Goal: Task Accomplishment & Management: Manage account settings

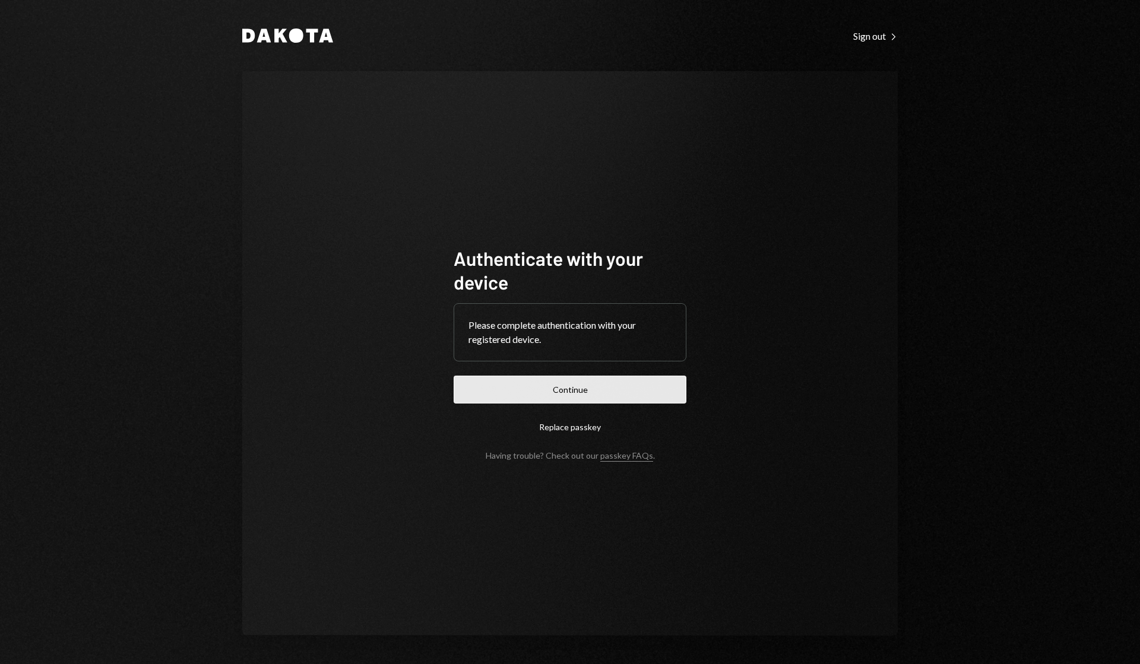
click at [575, 385] on button "Continue" at bounding box center [570, 390] width 233 height 28
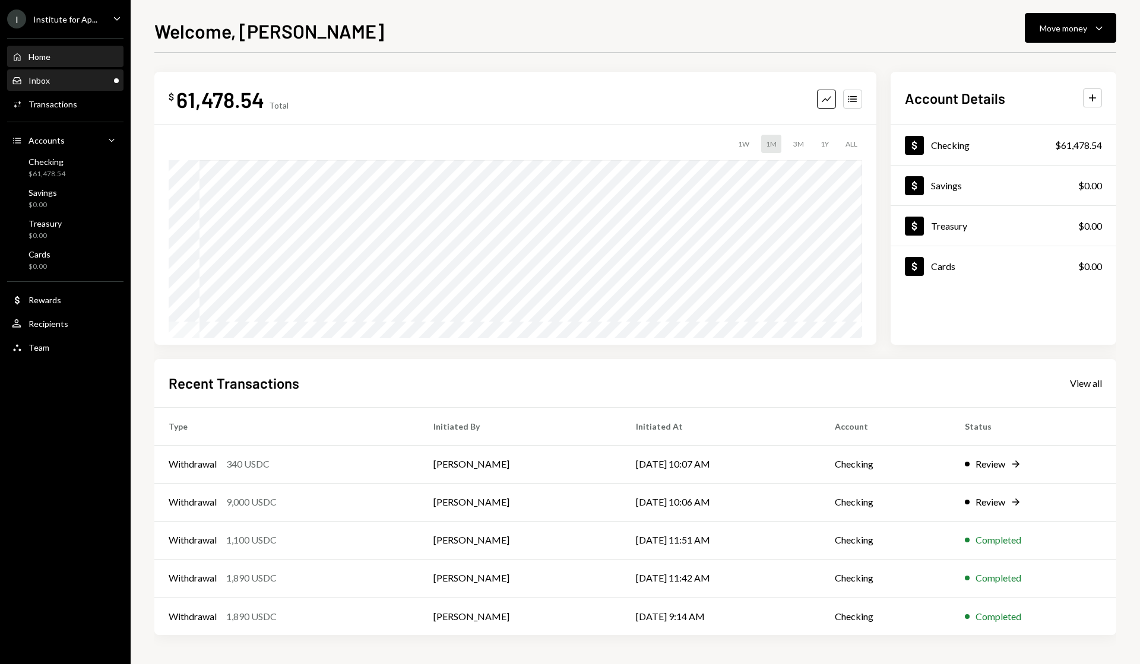
click at [57, 80] on div "Inbox Inbox" at bounding box center [65, 80] width 107 height 11
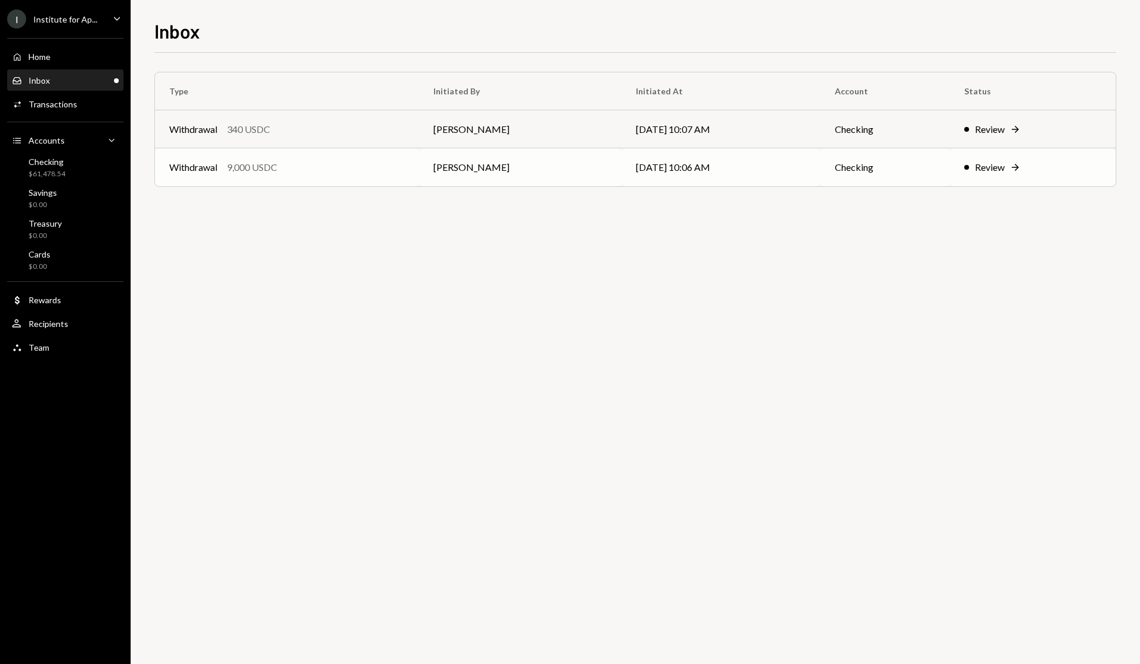
click at [993, 171] on div "Review" at bounding box center [990, 167] width 30 height 14
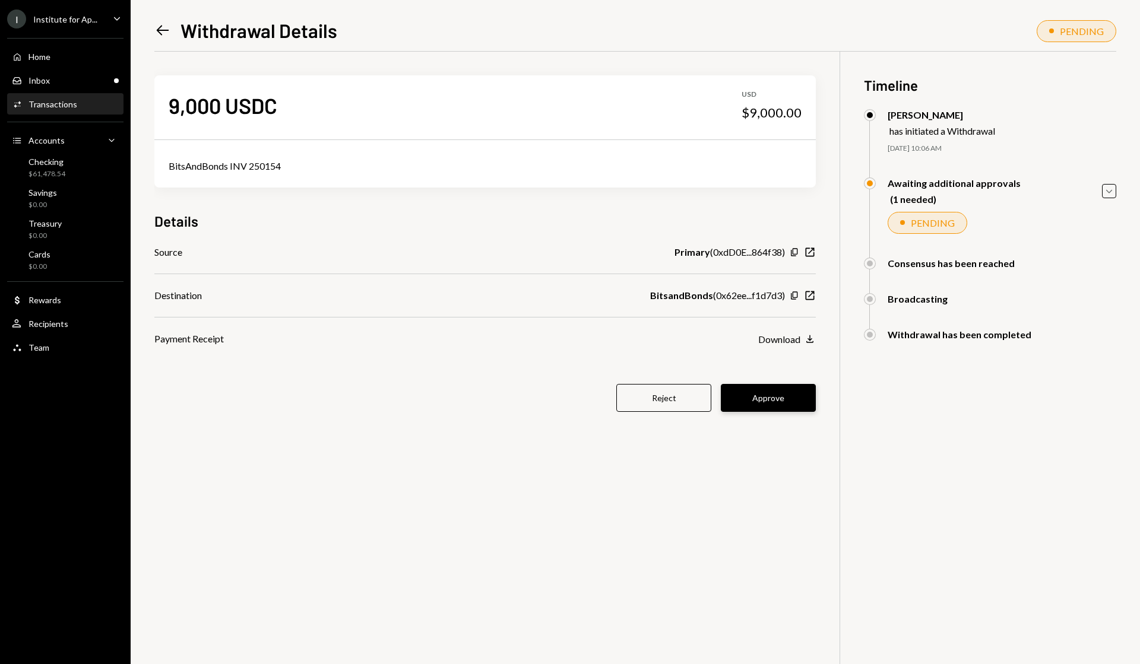
click at [765, 400] on button "Approve" at bounding box center [768, 398] width 95 height 28
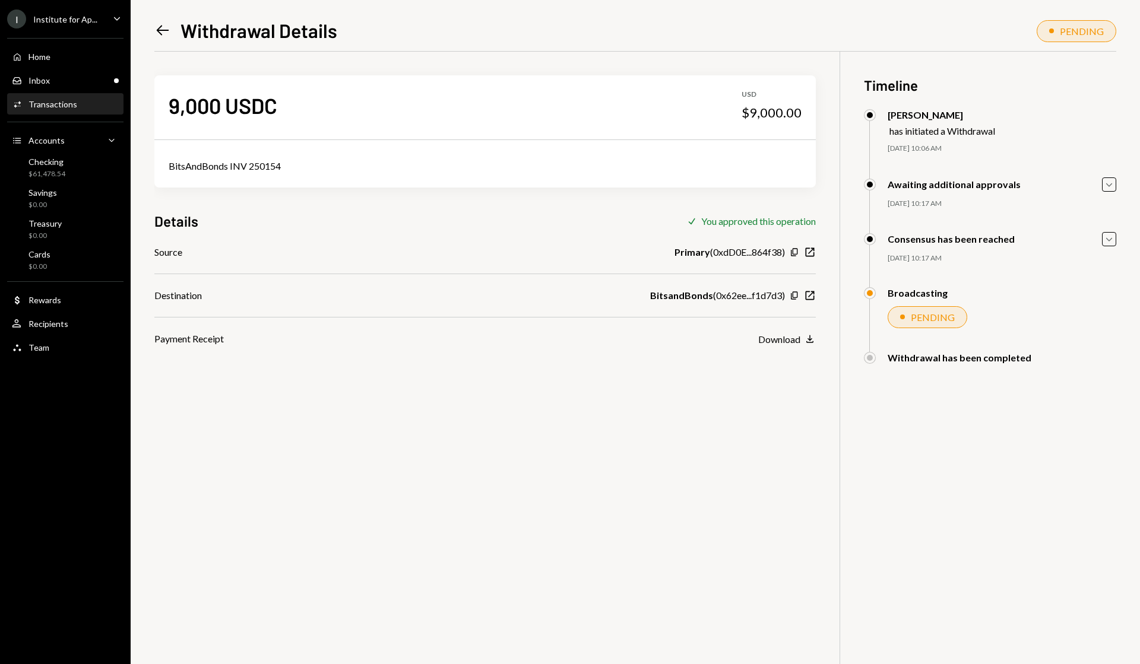
click at [154, 34] on icon "Left Arrow" at bounding box center [162, 30] width 17 height 17
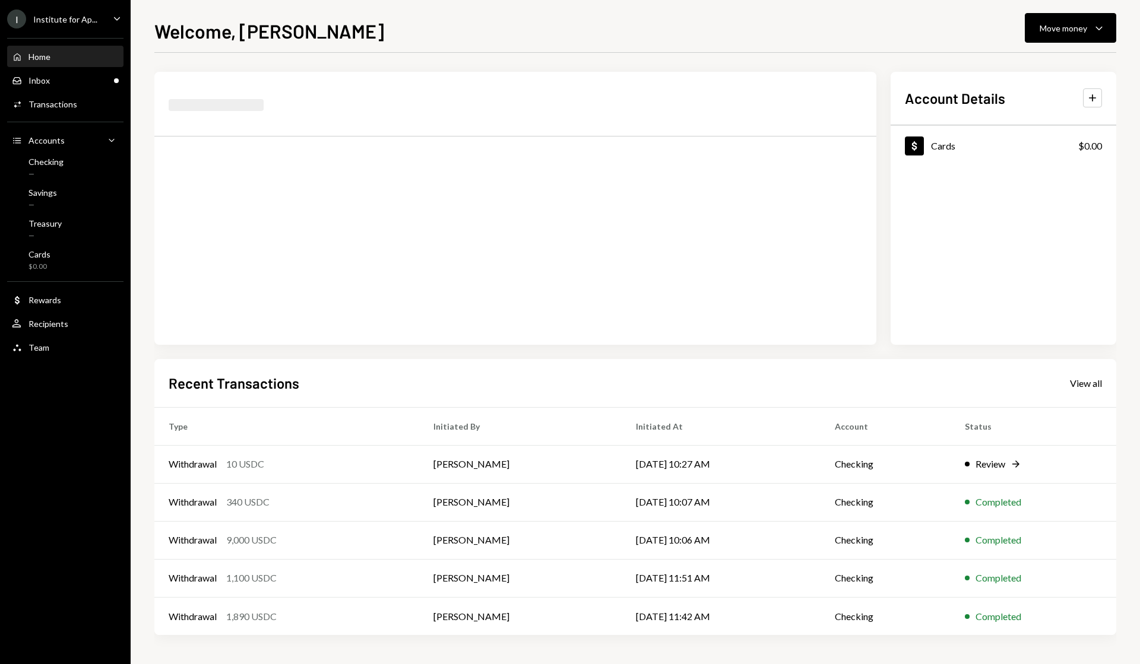
click at [163, 110] on div at bounding box center [515, 208] width 722 height 273
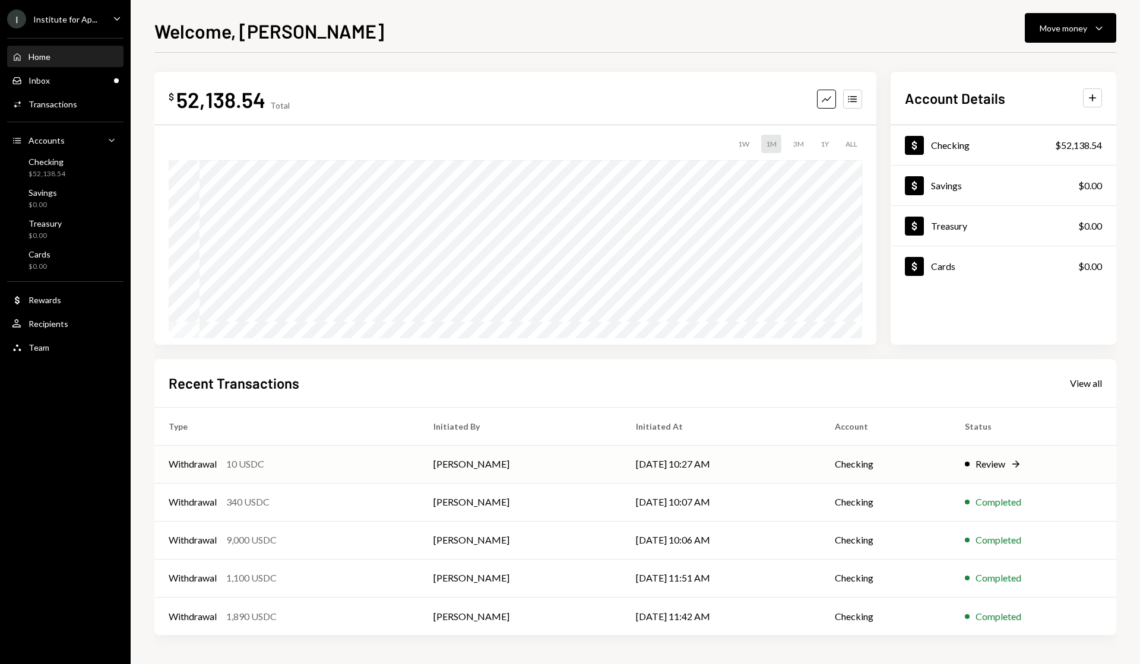
click at [983, 455] on td "Review Right Arrow" at bounding box center [1034, 464] width 166 height 38
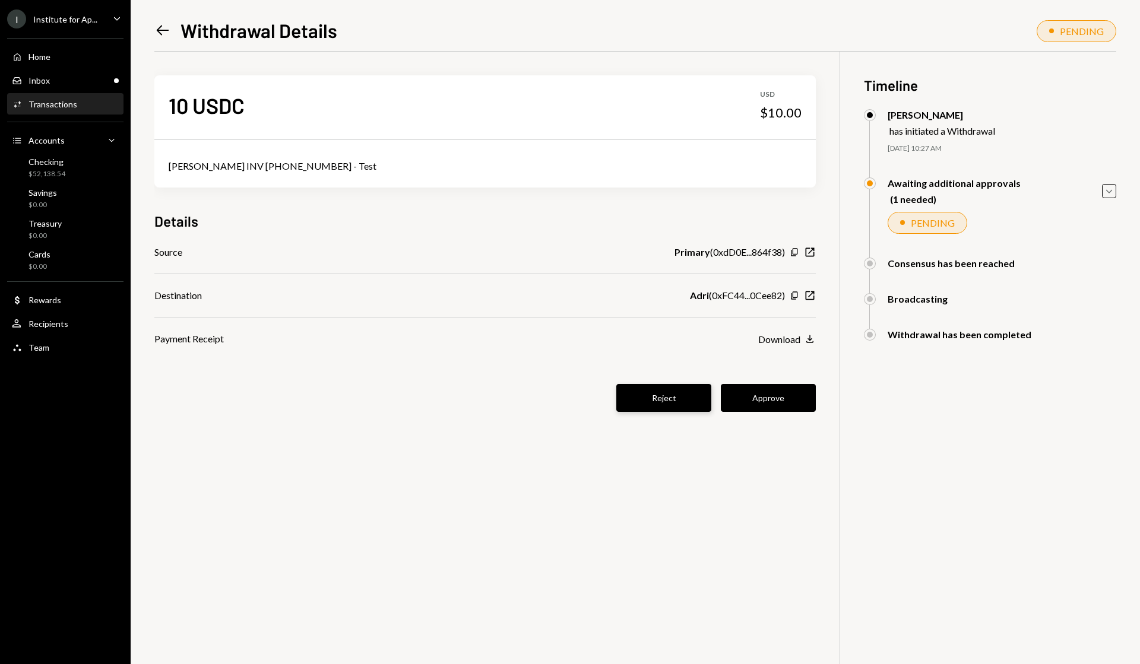
click at [673, 394] on button "Reject" at bounding box center [663, 398] width 95 height 28
